Goal: Task Accomplishment & Management: Complete application form

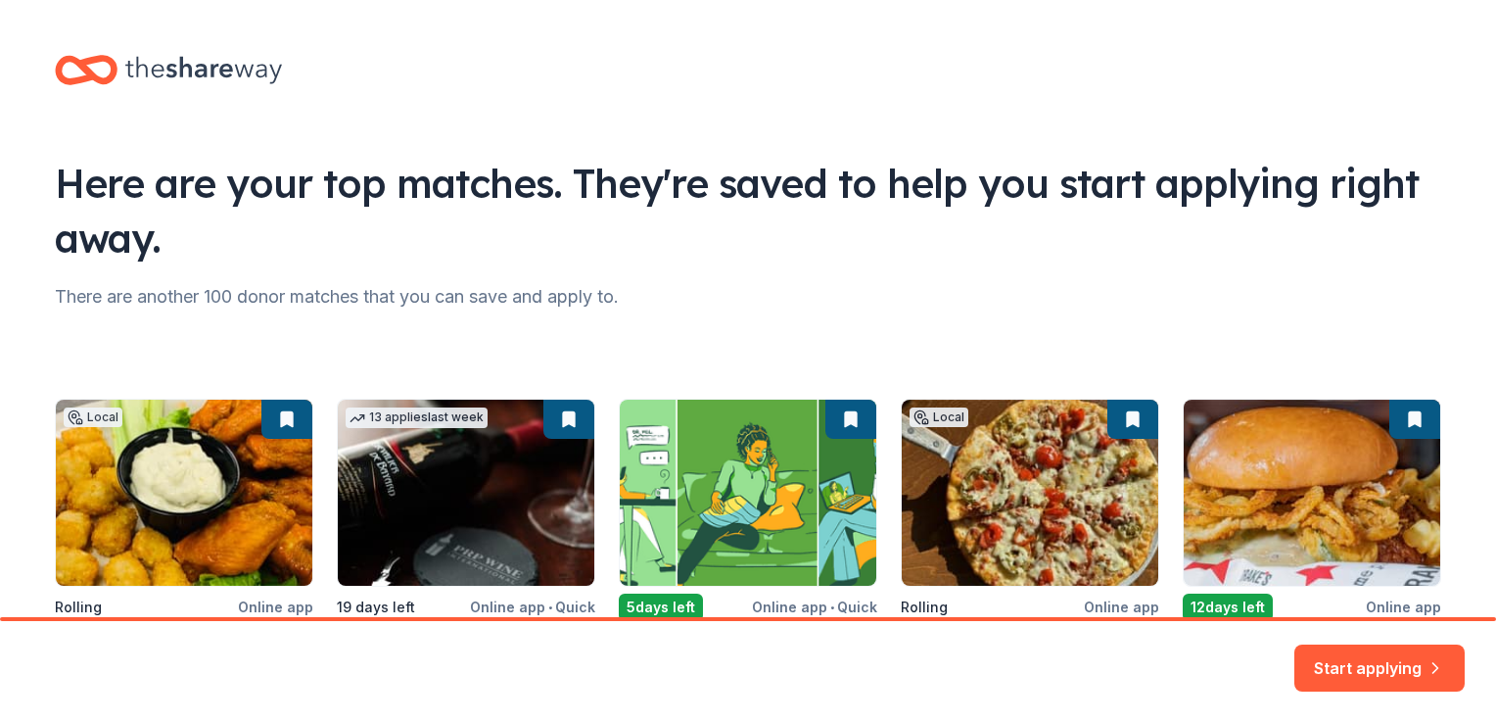
click at [1386, 675] on button "Start applying" at bounding box center [1379, 656] width 170 height 47
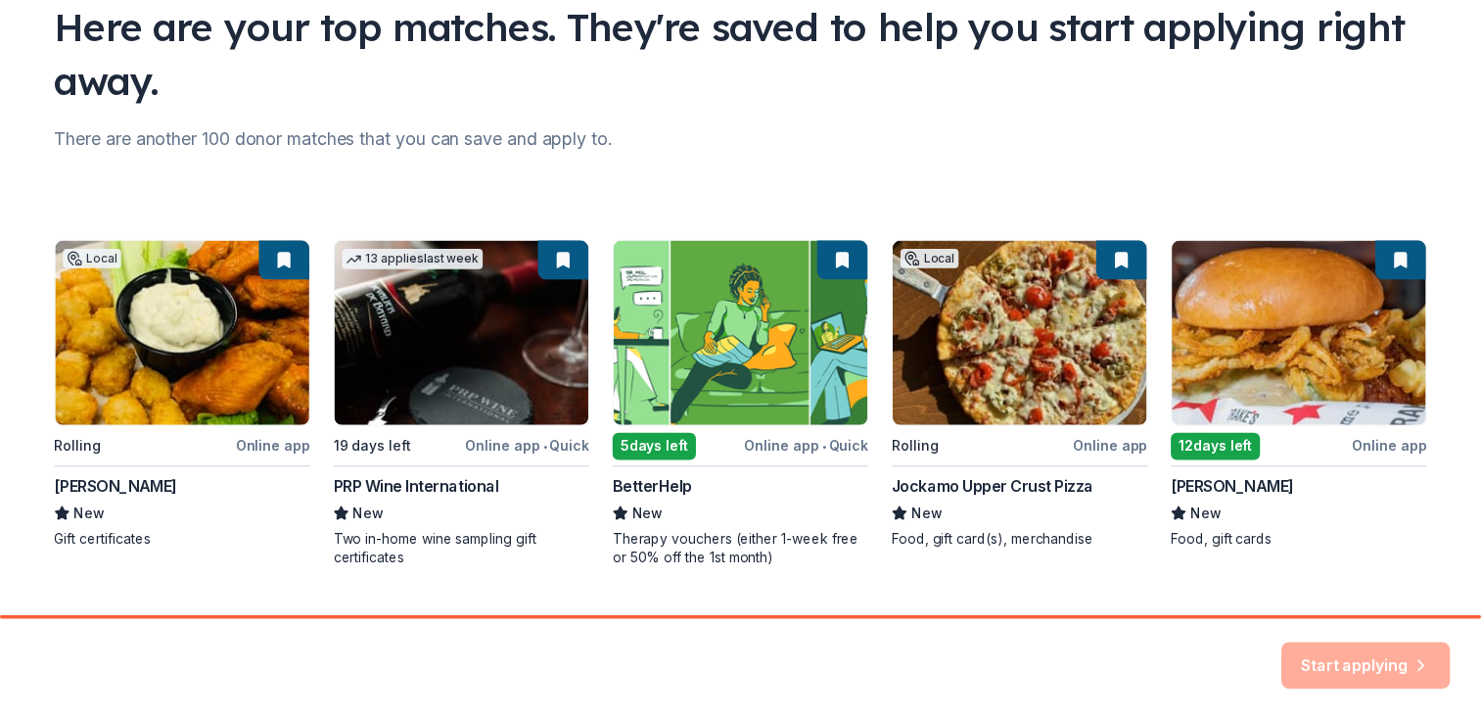
scroll to position [206, 0]
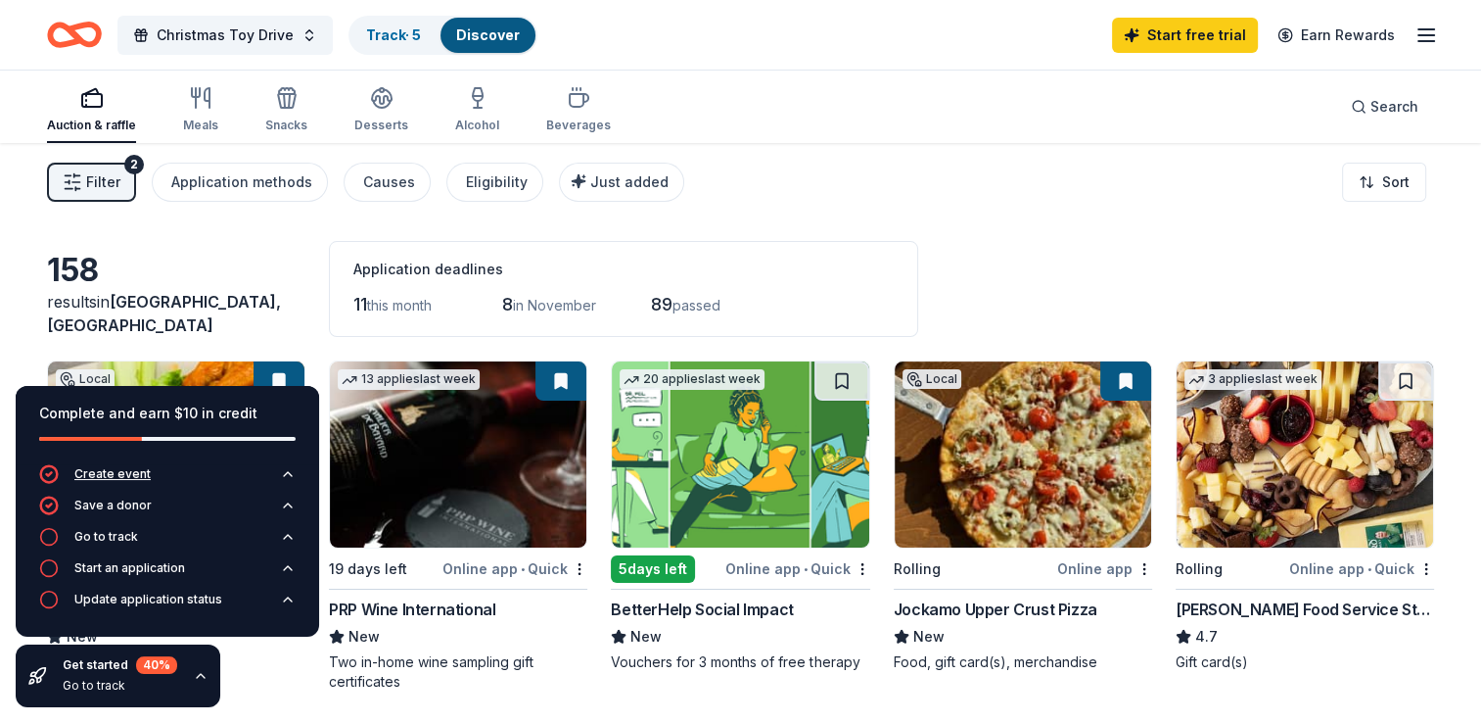
click at [121, 475] on div "Create event" at bounding box center [112, 474] width 76 height 16
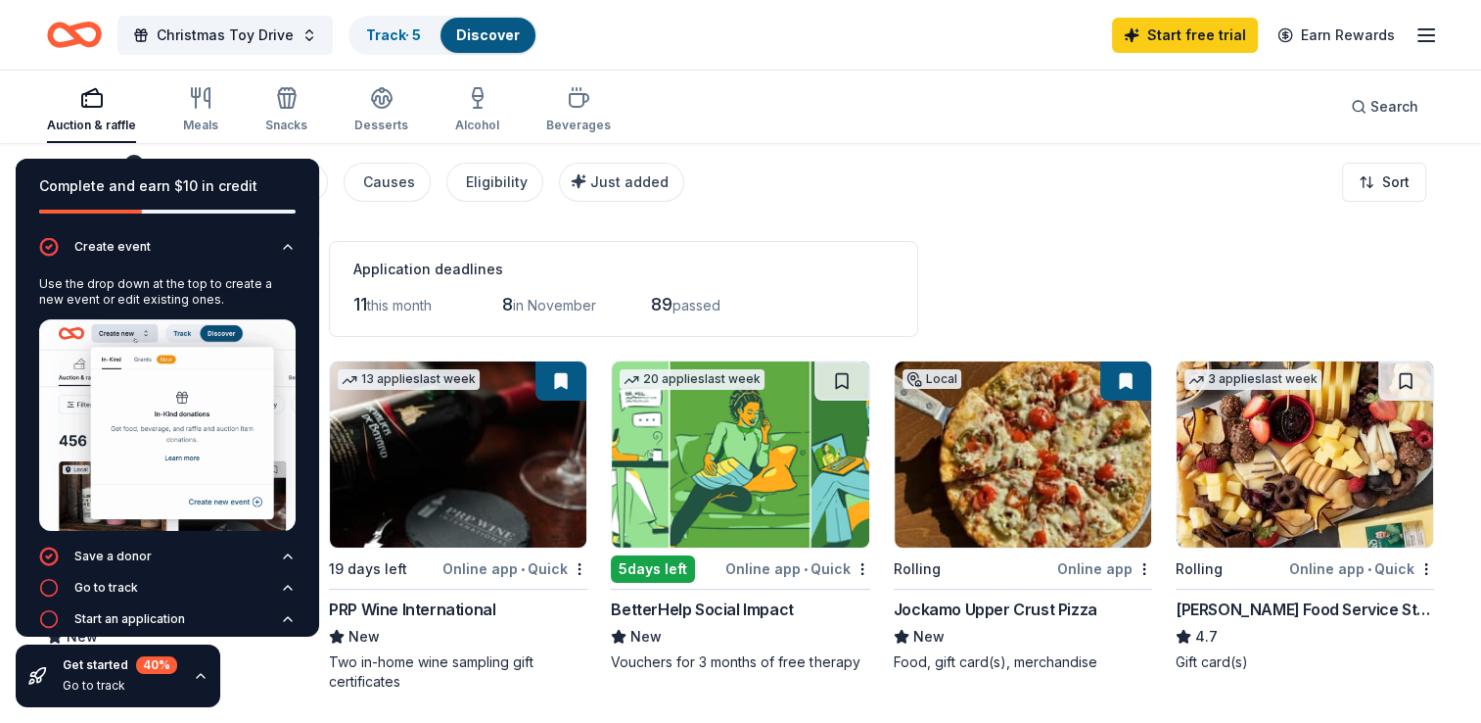
click at [280, 244] on icon "button" at bounding box center [288, 247] width 16 height 16
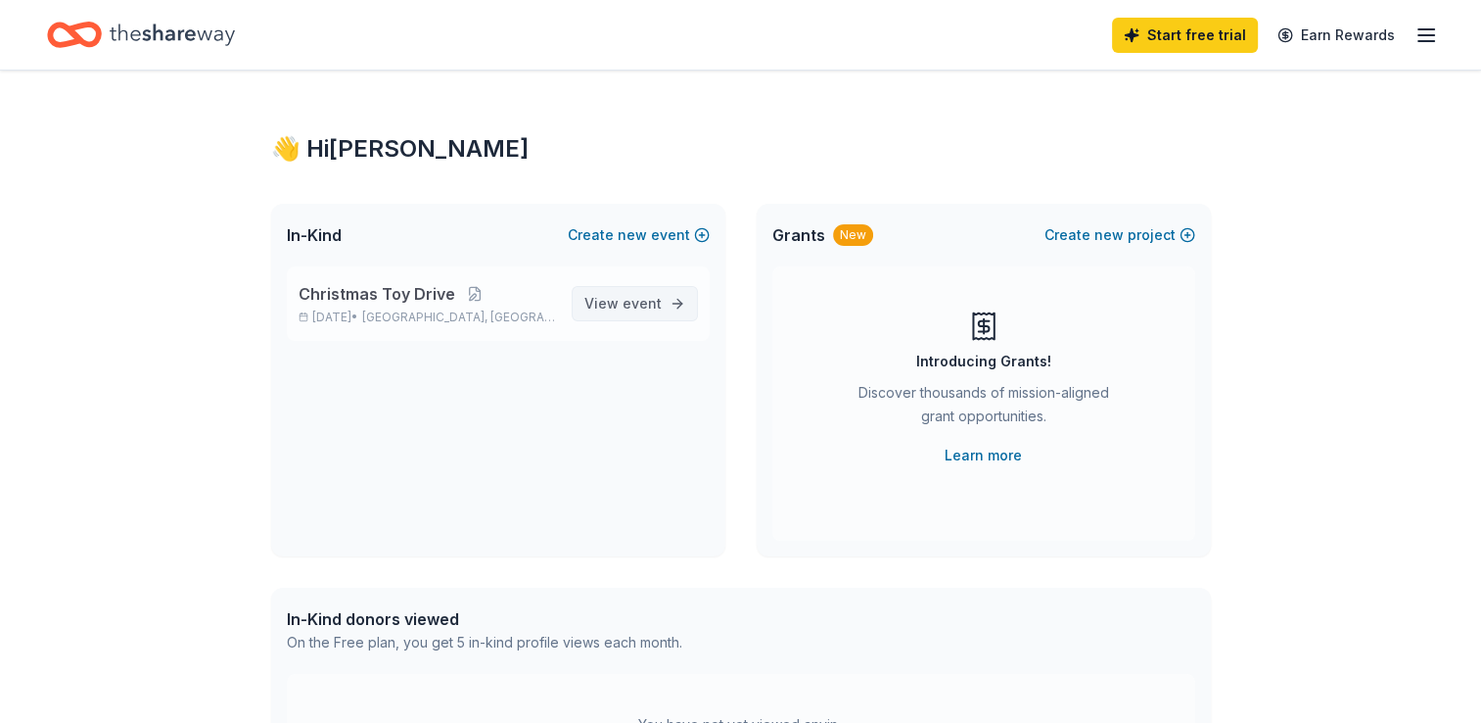
click at [651, 304] on span "event" at bounding box center [642, 303] width 39 height 17
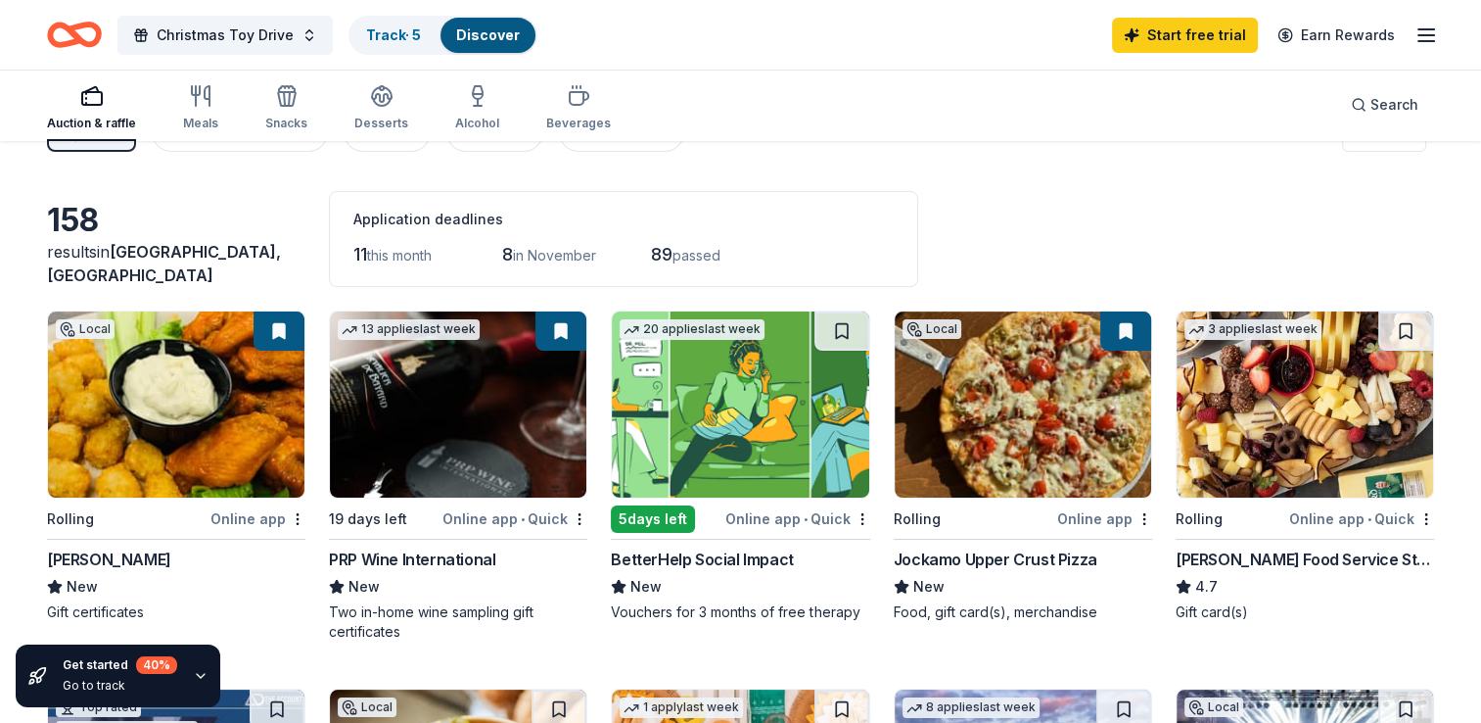
scroll to position [98, 0]
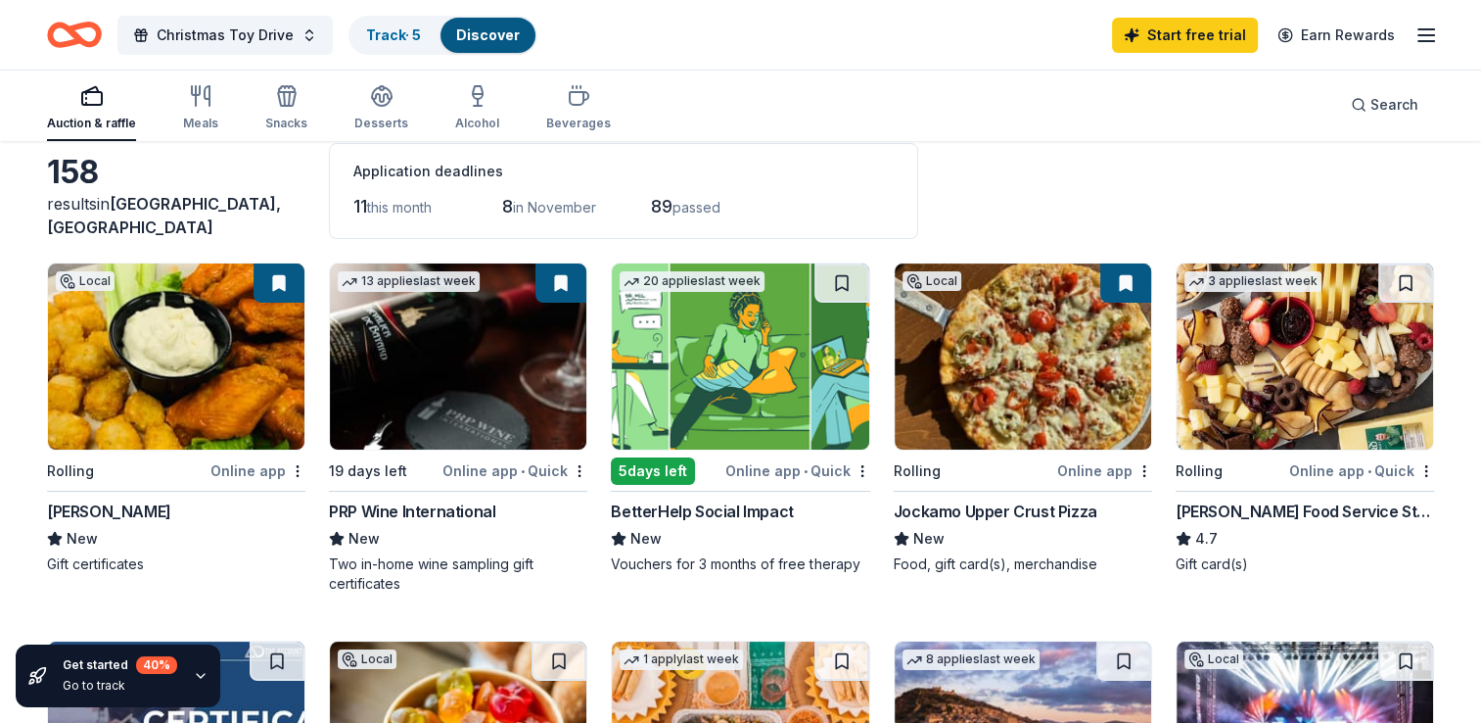
click at [153, 538] on div "New" at bounding box center [176, 538] width 258 height 23
click at [775, 556] on div "Vouchers for 3 months of free therapy" at bounding box center [740, 564] width 258 height 20
click at [1061, 507] on div "Jockamo Upper Crust Pizza" at bounding box center [996, 510] width 204 height 23
click at [1305, 510] on div "[PERSON_NAME] Food Service Store" at bounding box center [1305, 510] width 258 height 23
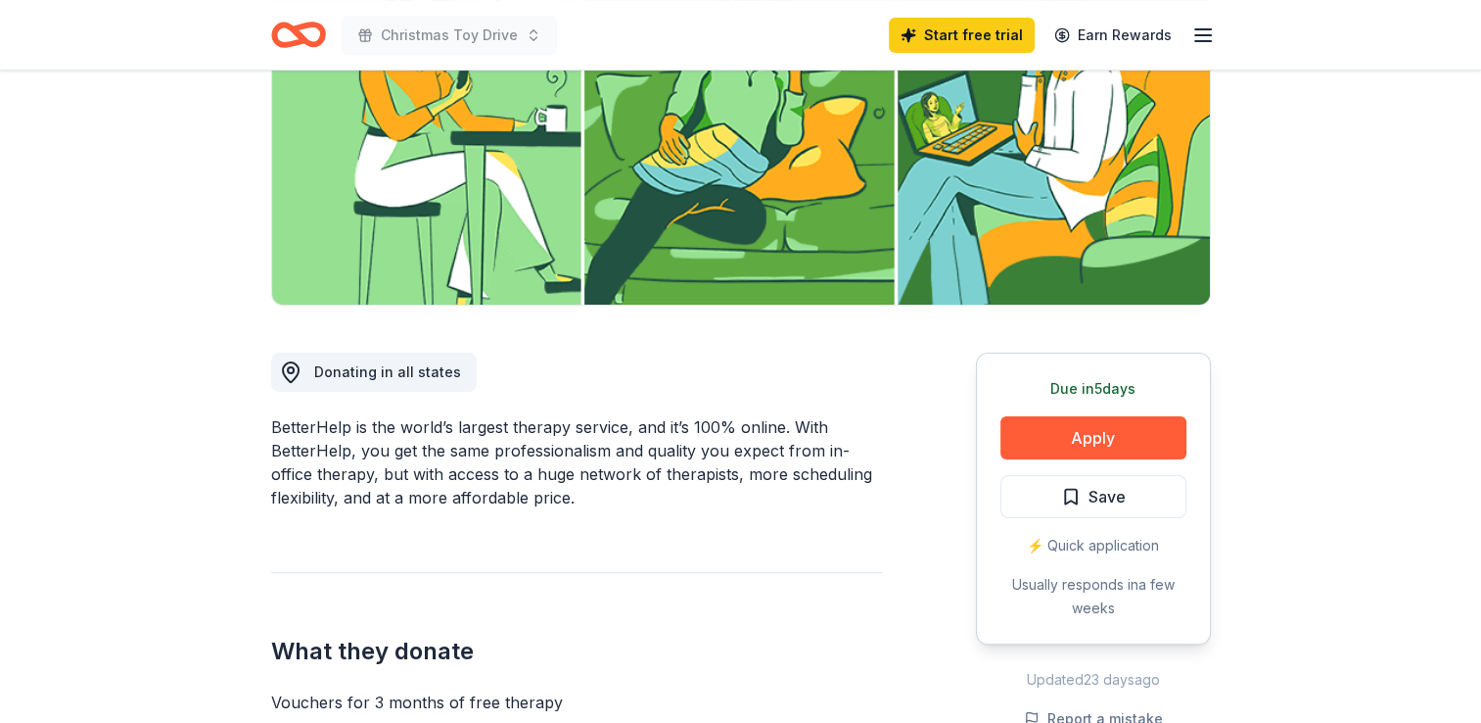
scroll to position [294, 0]
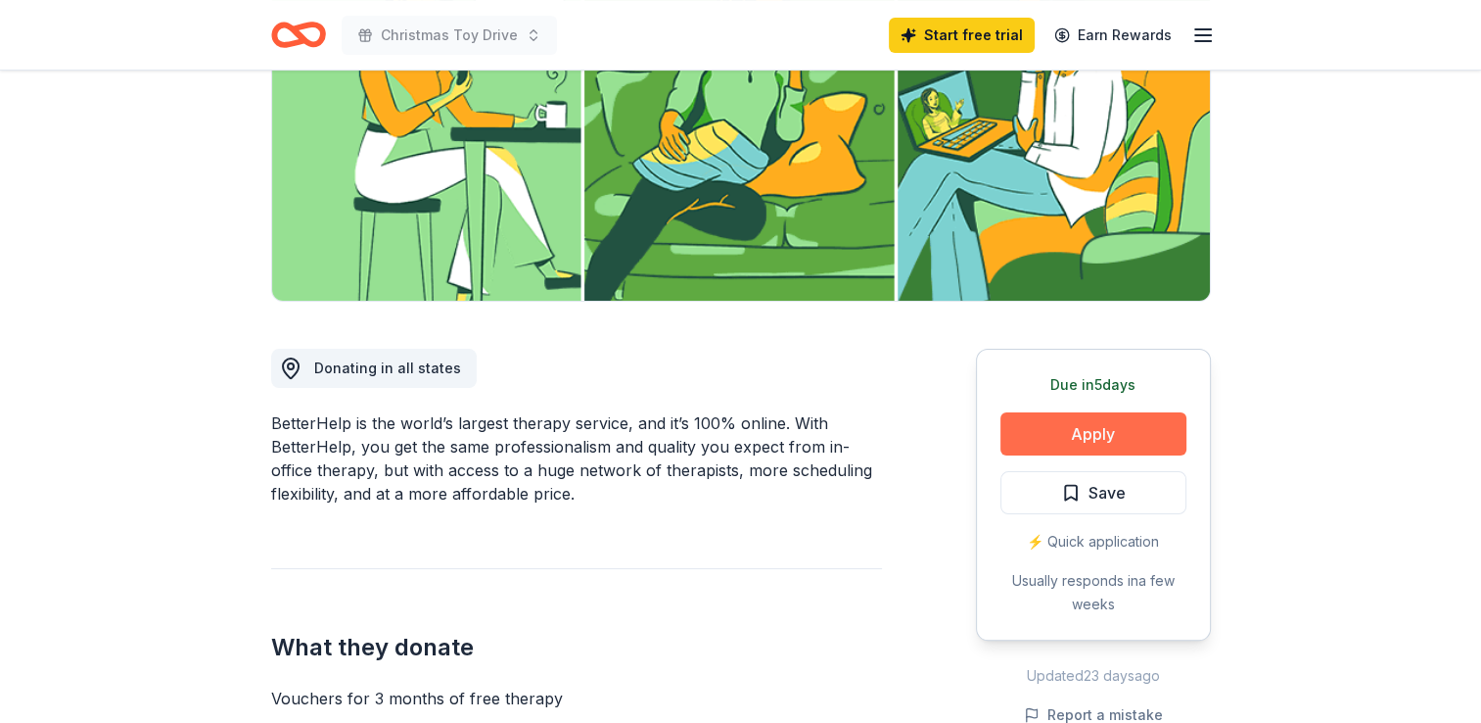
click at [1151, 431] on button "Apply" at bounding box center [1094, 433] width 186 height 43
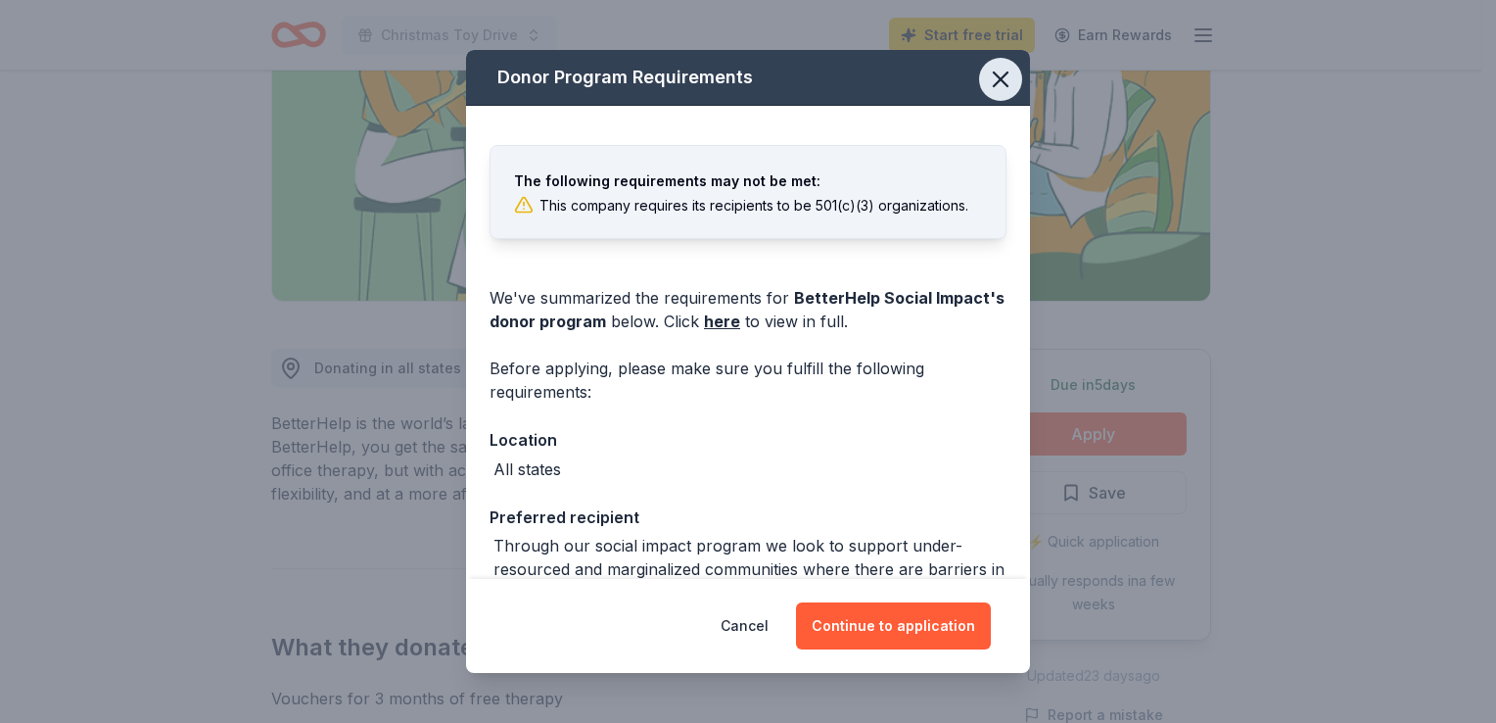
click at [993, 76] on icon "button" at bounding box center [1000, 79] width 27 height 27
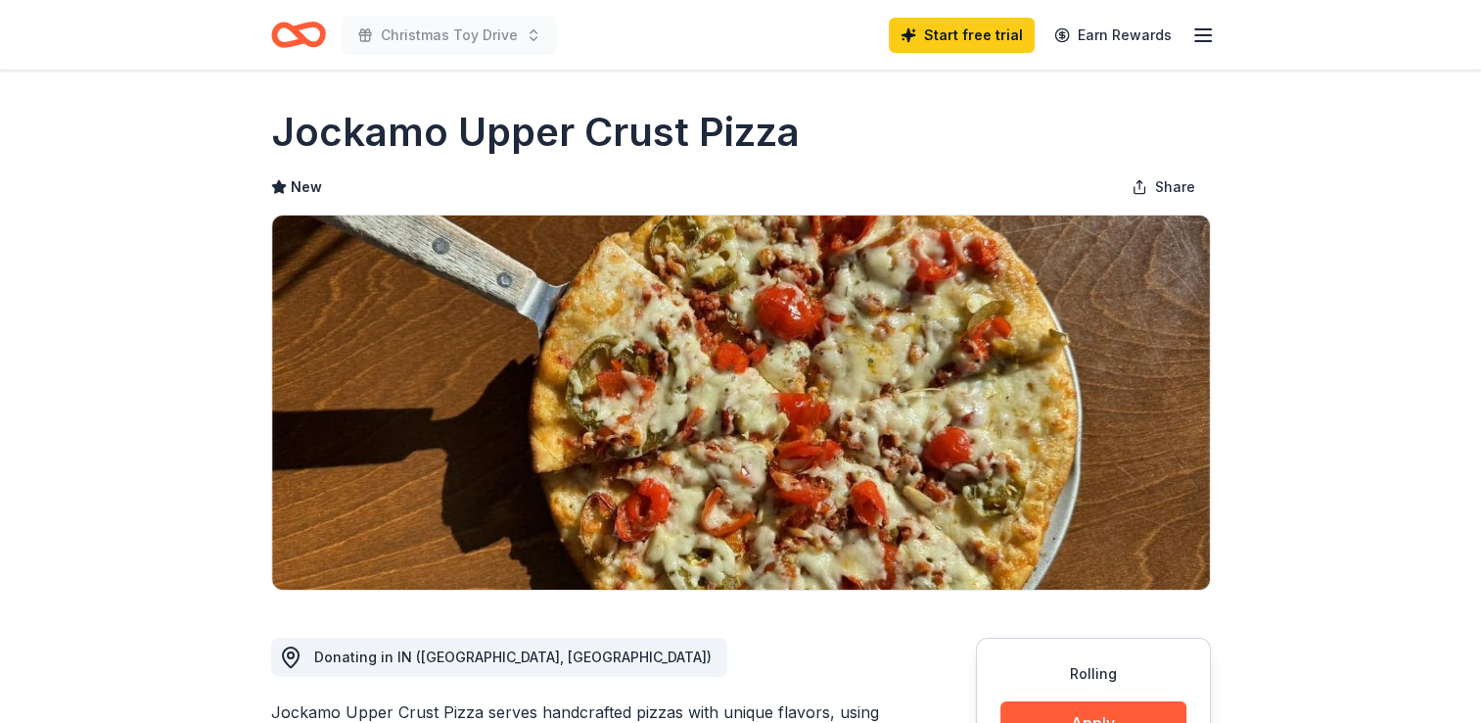
scroll to position [294, 0]
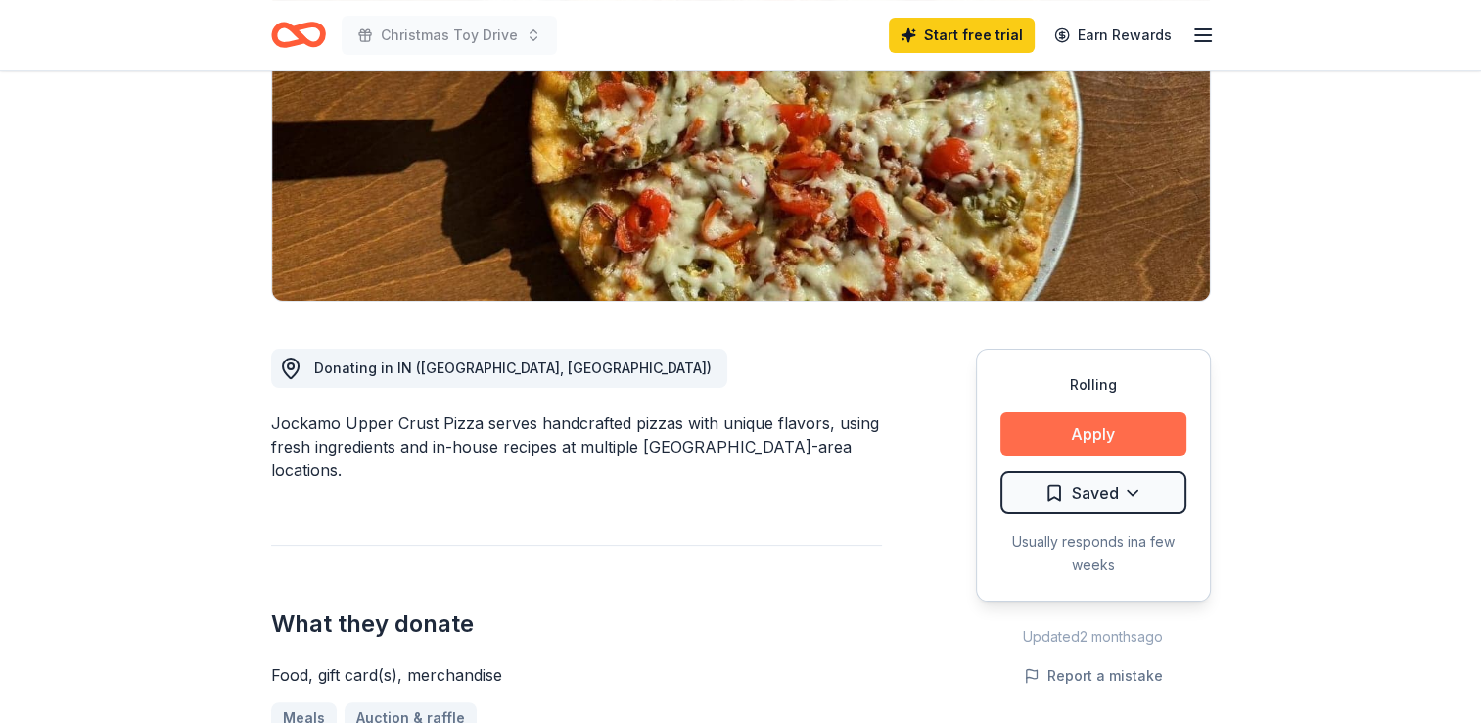
click at [1108, 433] on button "Apply" at bounding box center [1094, 433] width 186 height 43
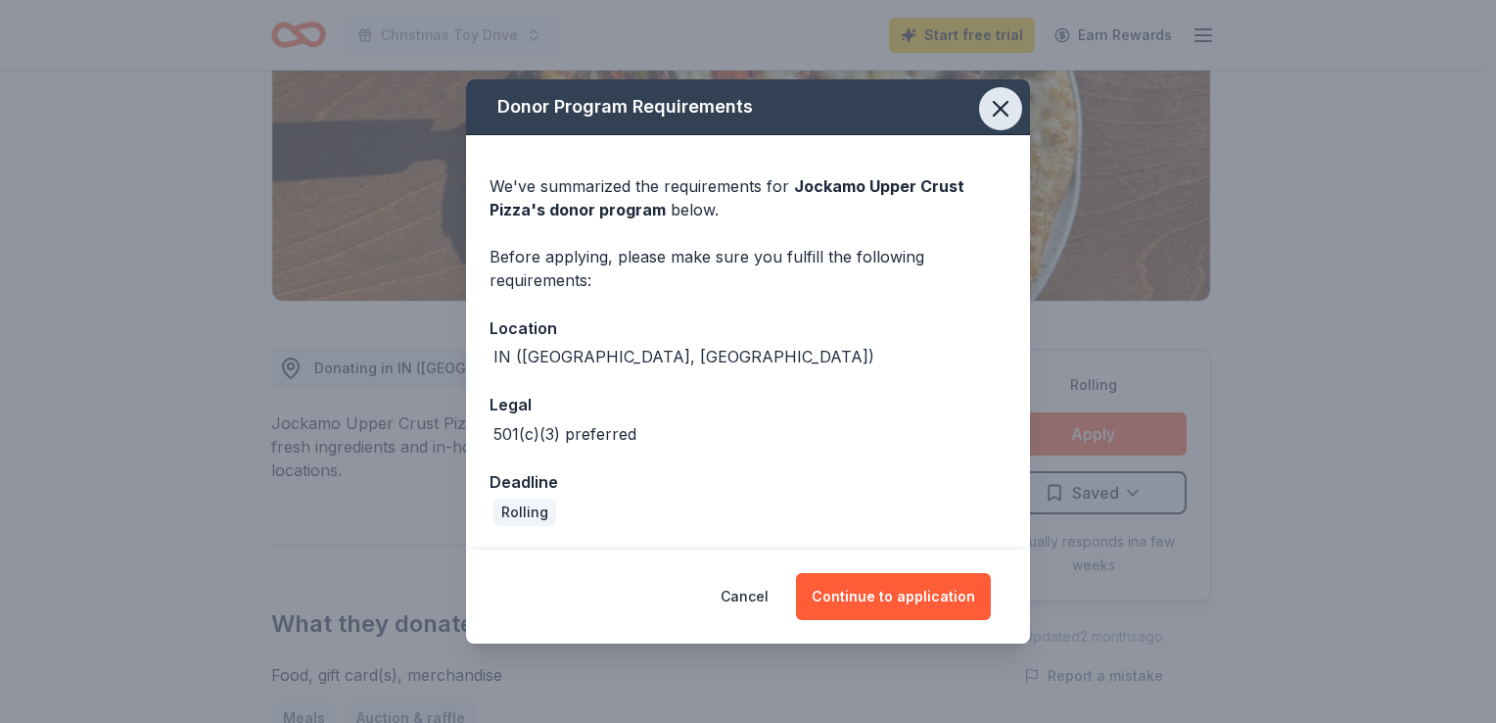
click at [1001, 109] on icon "button" at bounding box center [1001, 109] width 14 height 14
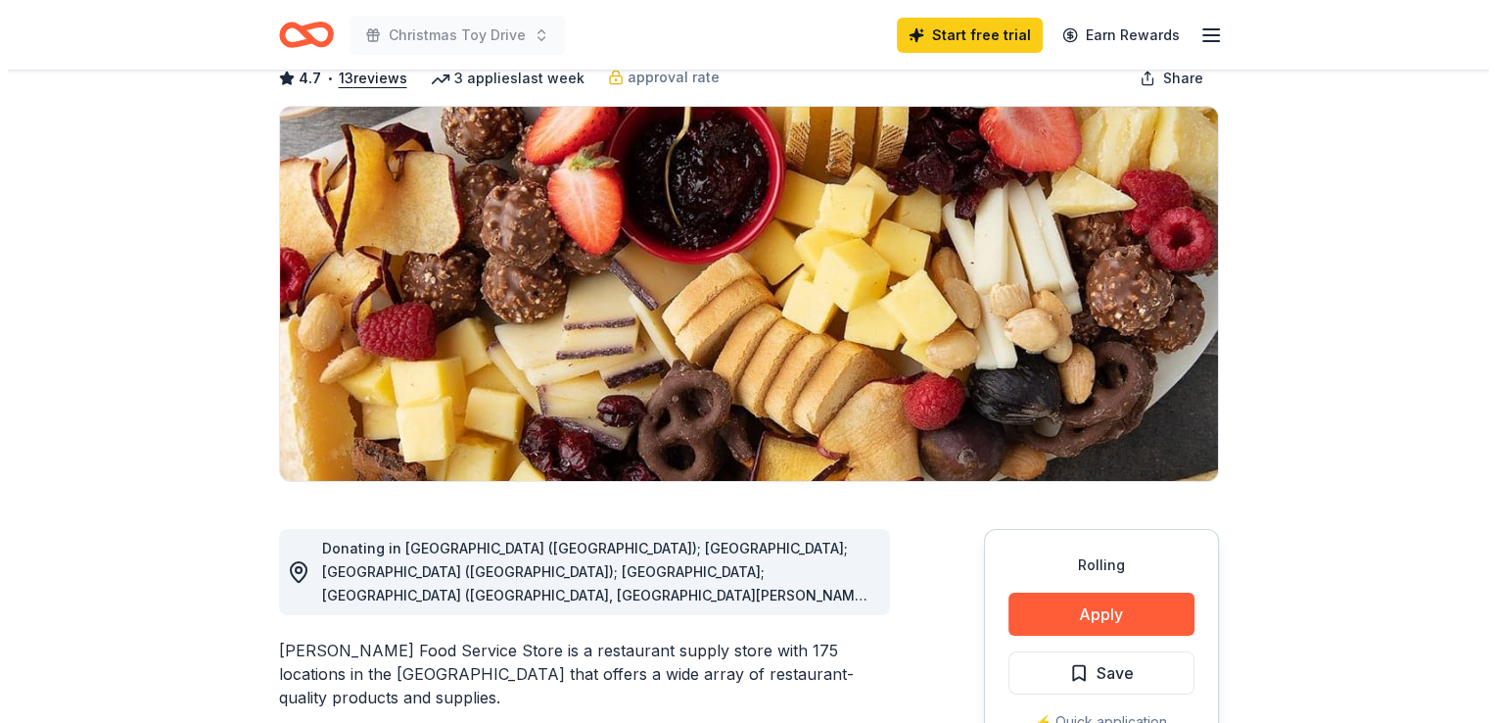
scroll to position [294, 0]
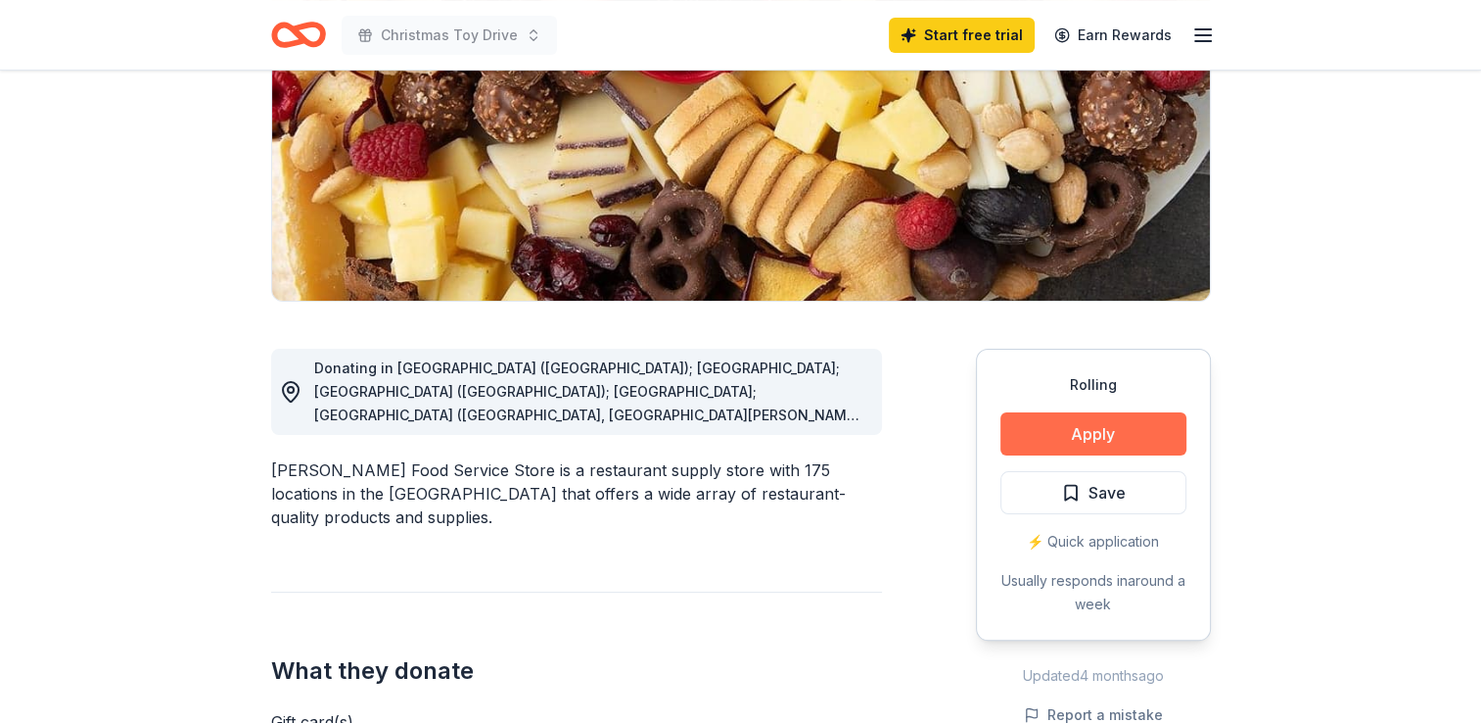
click at [1104, 431] on button "Apply" at bounding box center [1094, 433] width 186 height 43
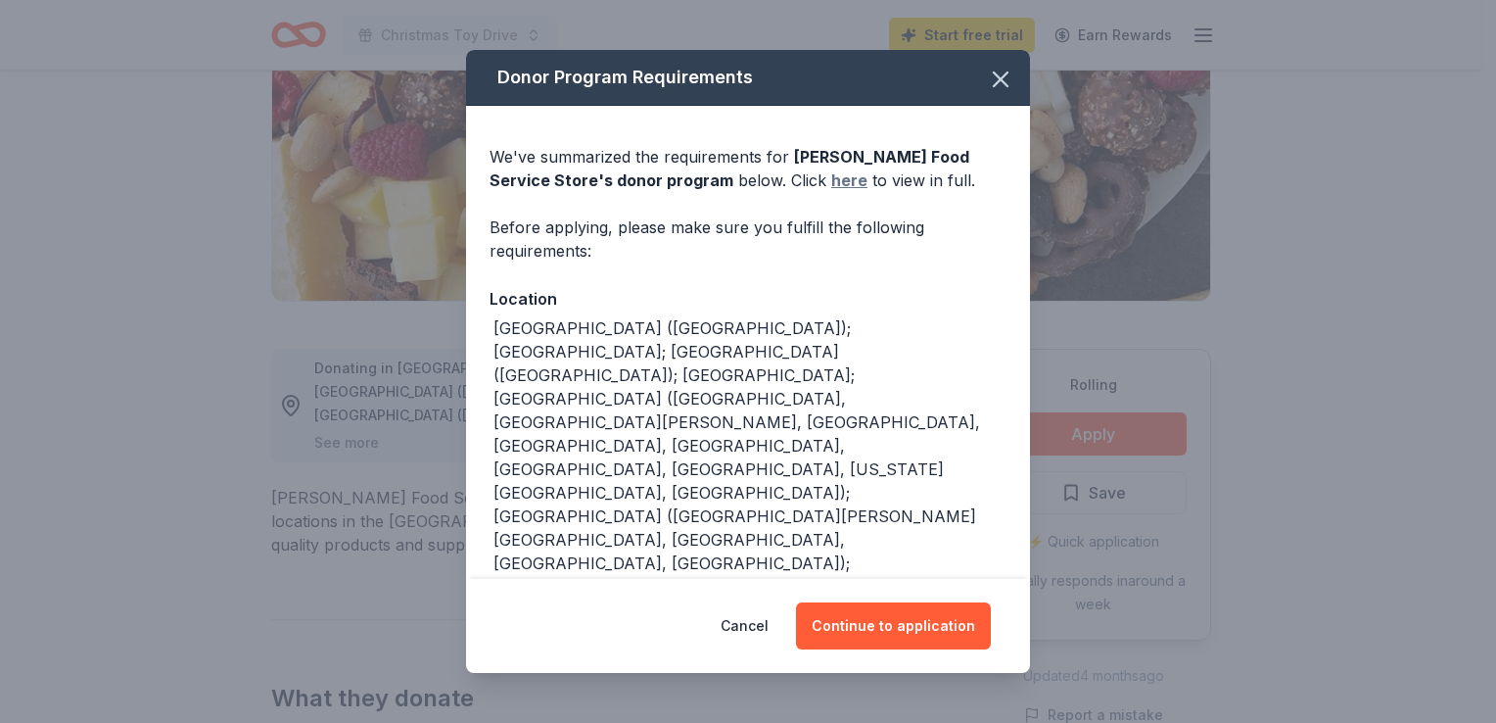
click at [831, 186] on link "here" at bounding box center [849, 179] width 36 height 23
